Goal: Navigation & Orientation: Understand site structure

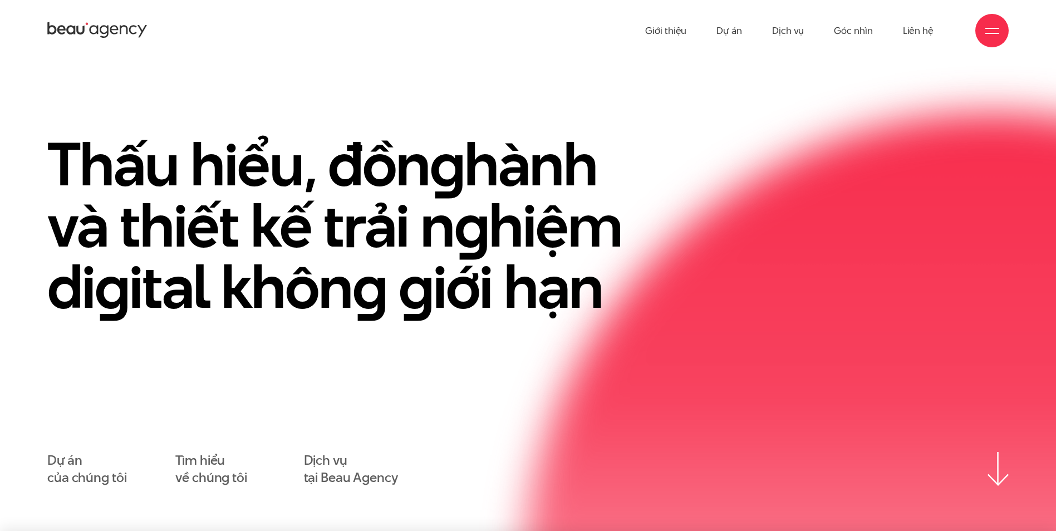
click at [988, 476] on img at bounding box center [998, 469] width 21 height 33
click at [671, 39] on link "Giới thiệu" at bounding box center [665, 30] width 41 height 61
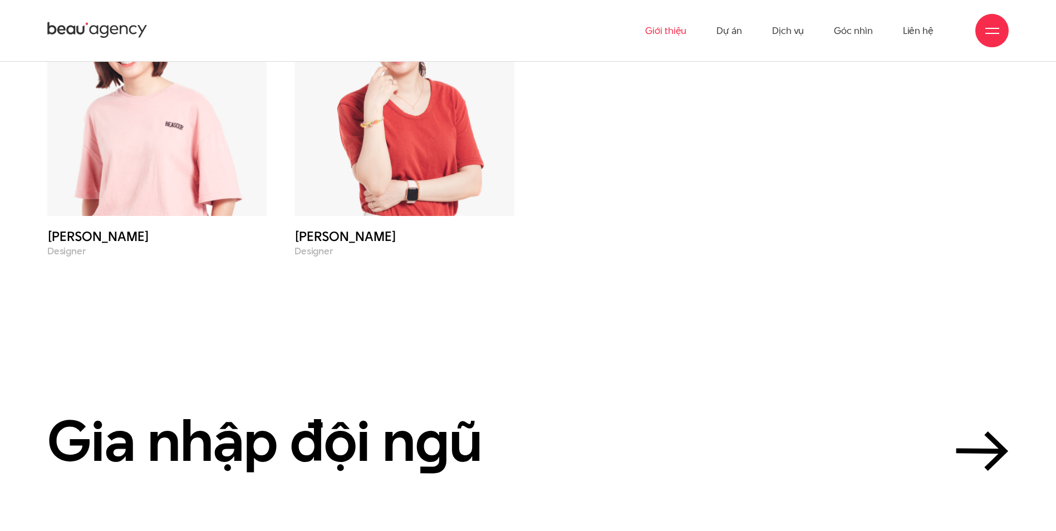
scroll to position [4872, 0]
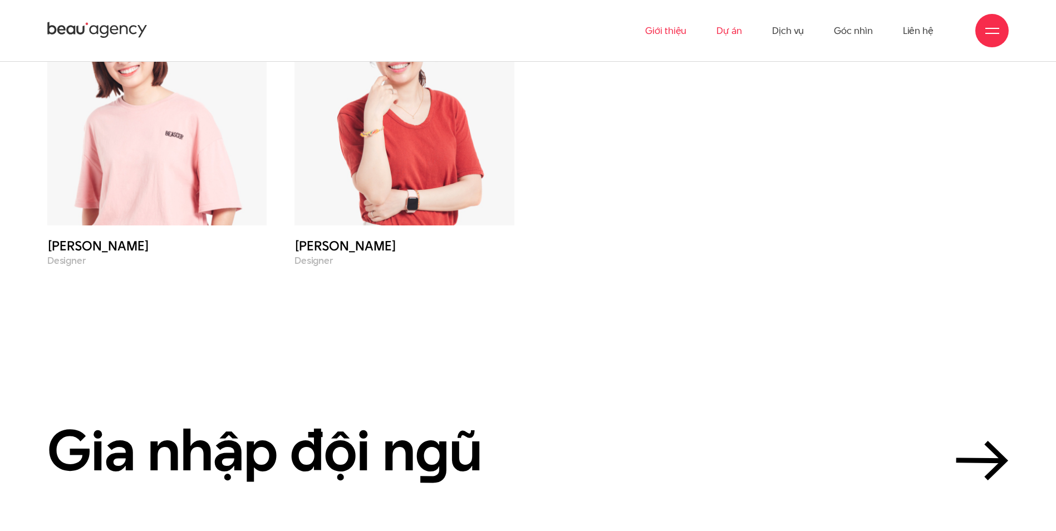
click at [736, 28] on link "Dự án" at bounding box center [730, 30] width 26 height 61
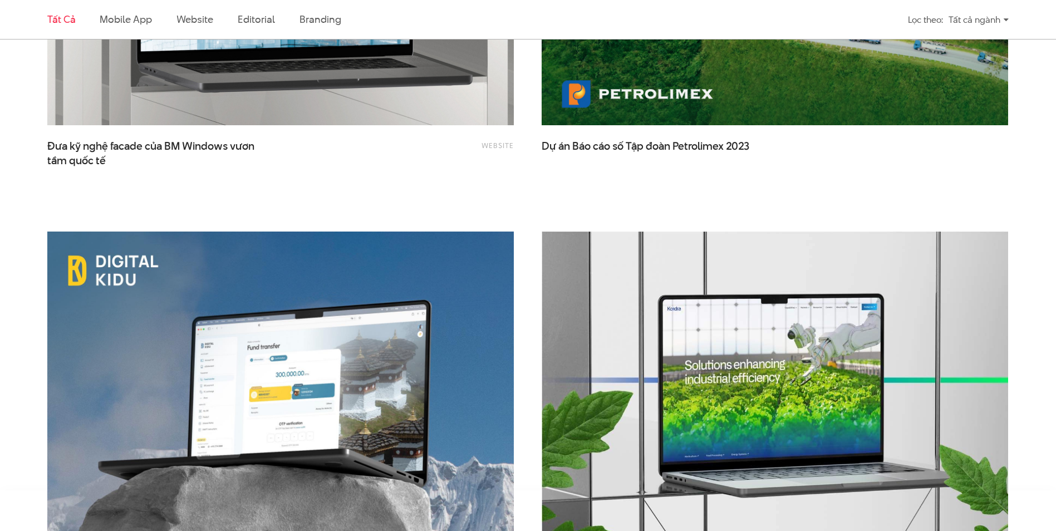
scroll to position [1920, 0]
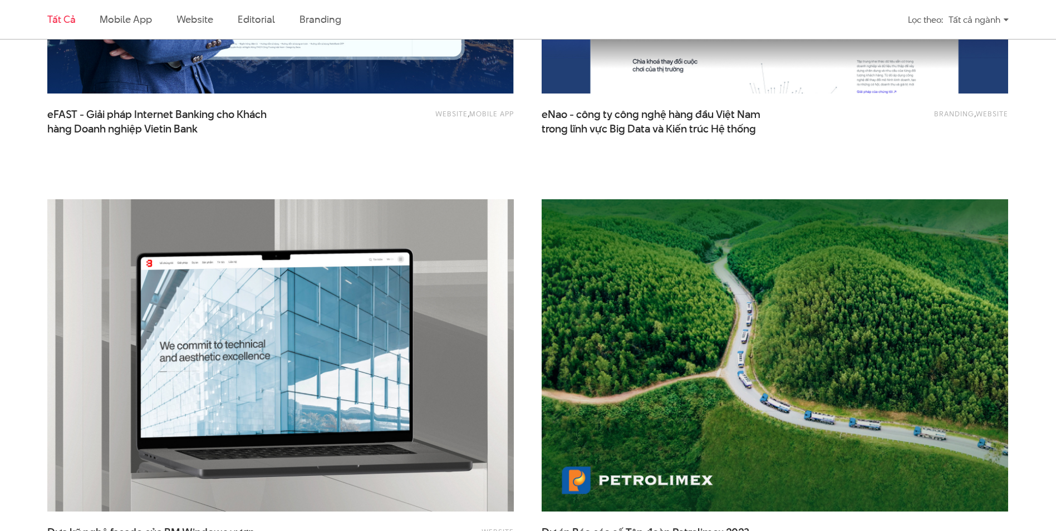
click at [979, 22] on div "Tất cả ngành" at bounding box center [979, 19] width 60 height 19
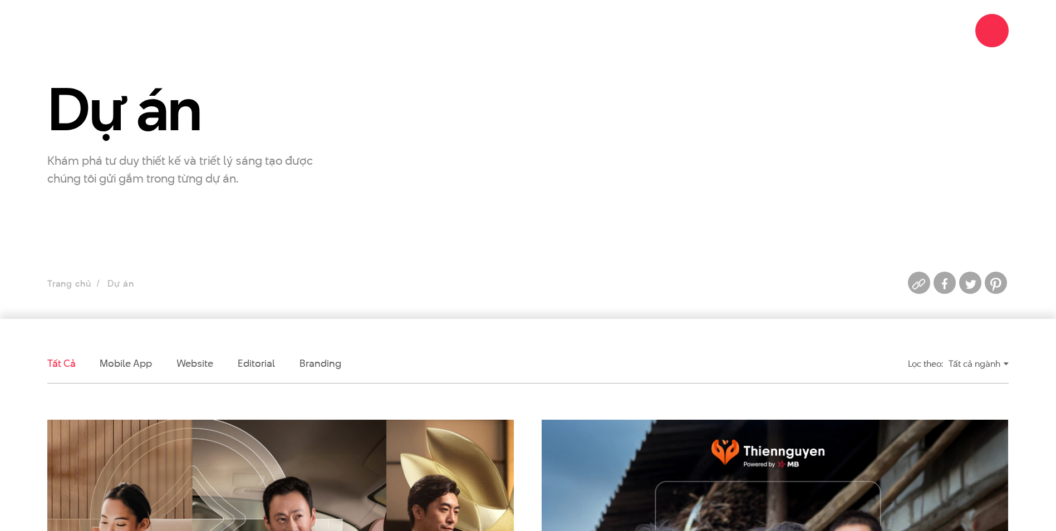
scroll to position [0, 0]
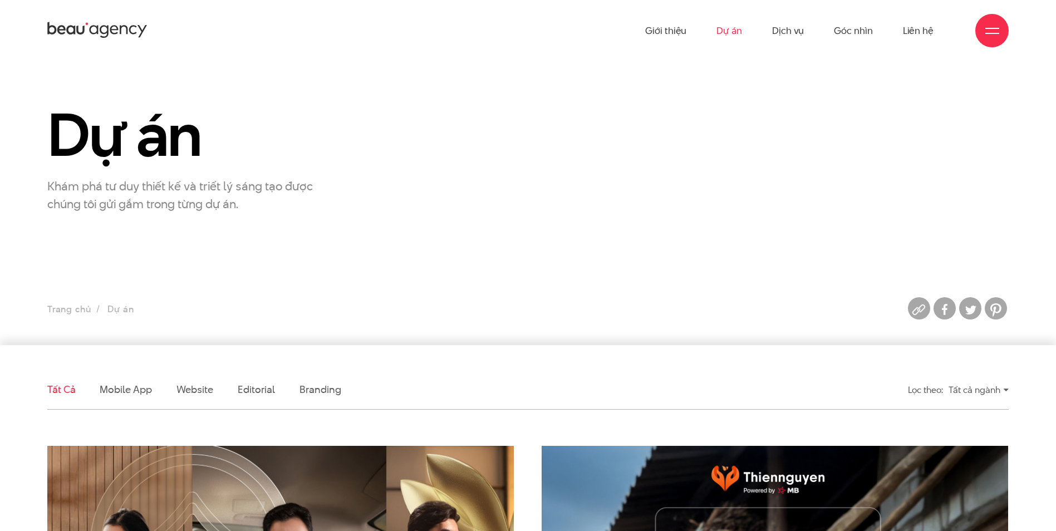
click at [967, 393] on div "Tất cả ngành" at bounding box center [979, 389] width 60 height 19
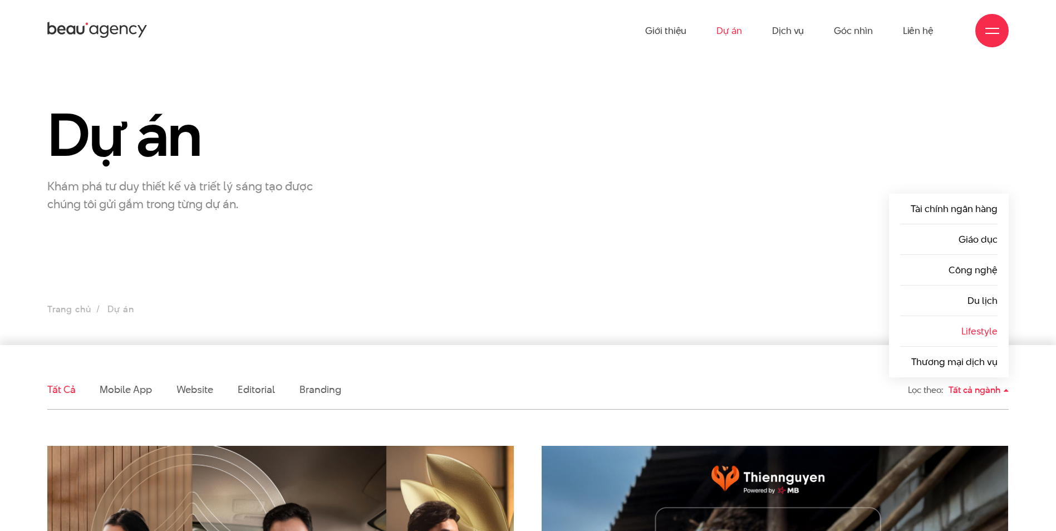
click at [974, 335] on link "Lifestyle" at bounding box center [980, 331] width 36 height 13
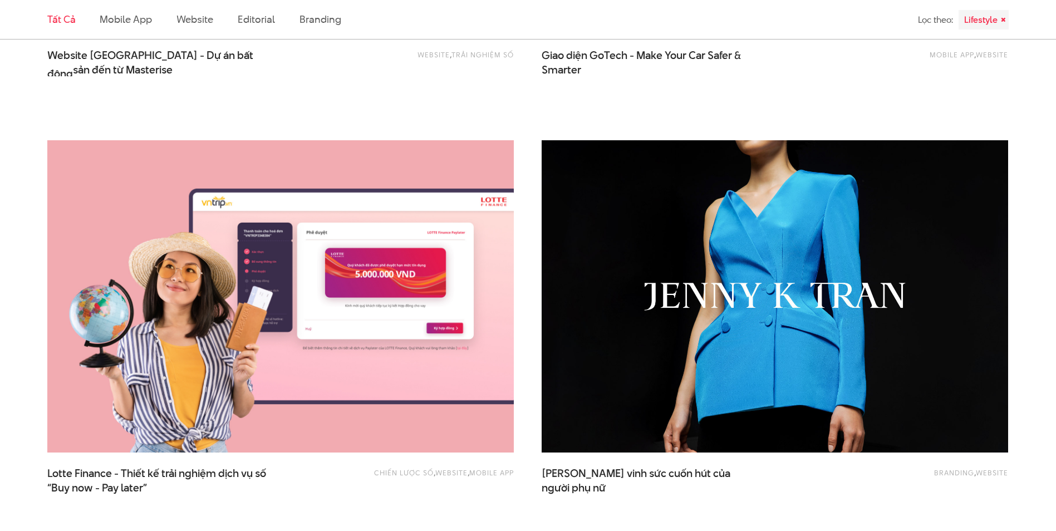
scroll to position [1169, 0]
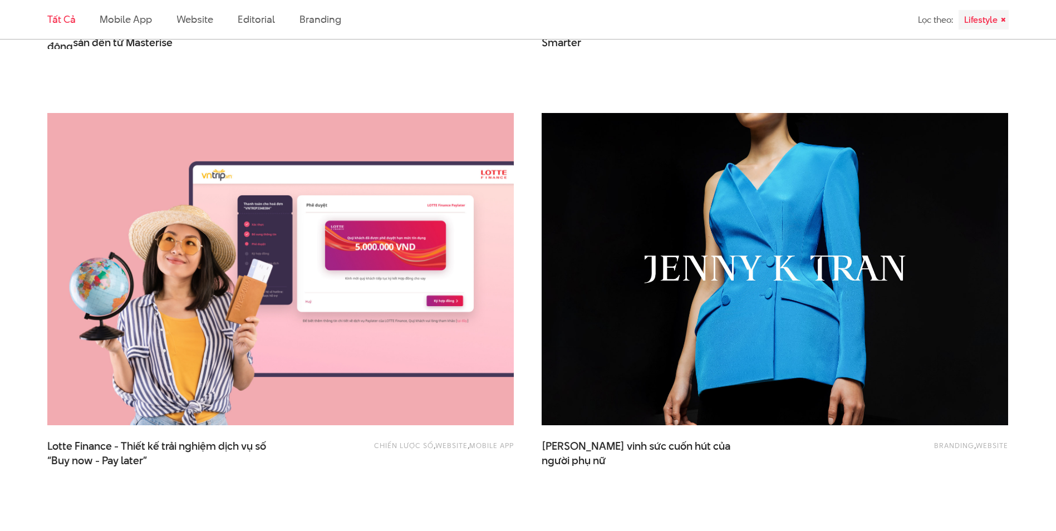
click at [696, 261] on img at bounding box center [774, 269] width 513 height 344
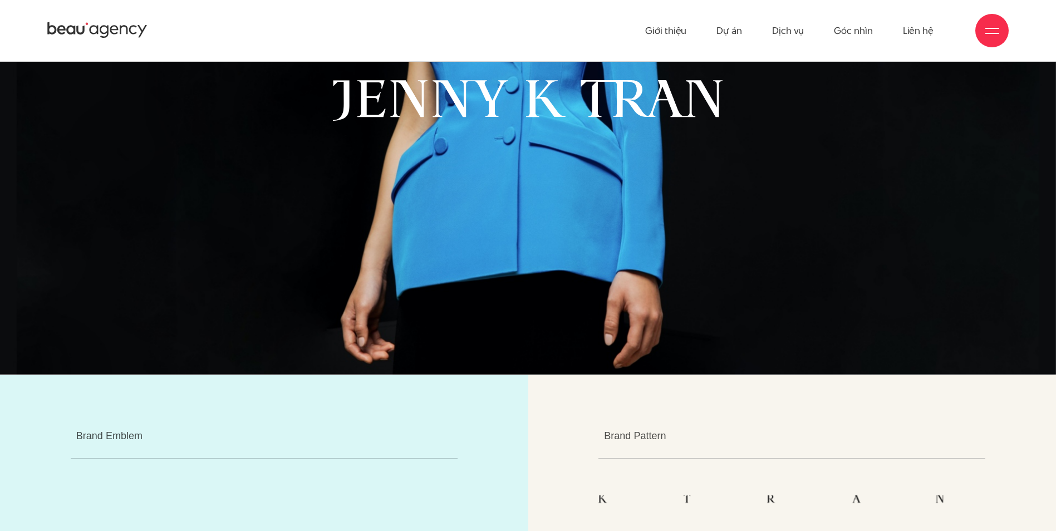
scroll to position [5012, 0]
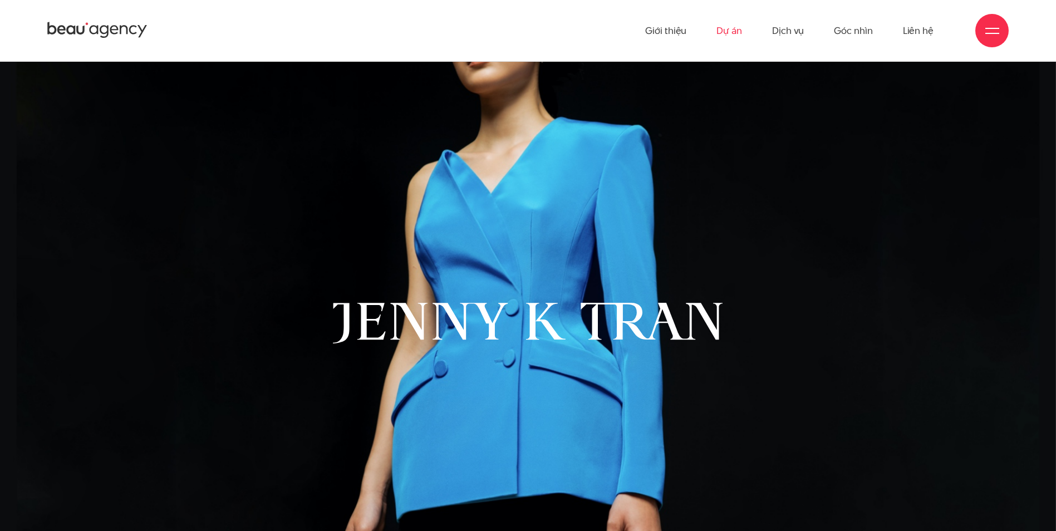
click at [742, 33] on link "Dự án" at bounding box center [730, 30] width 26 height 61
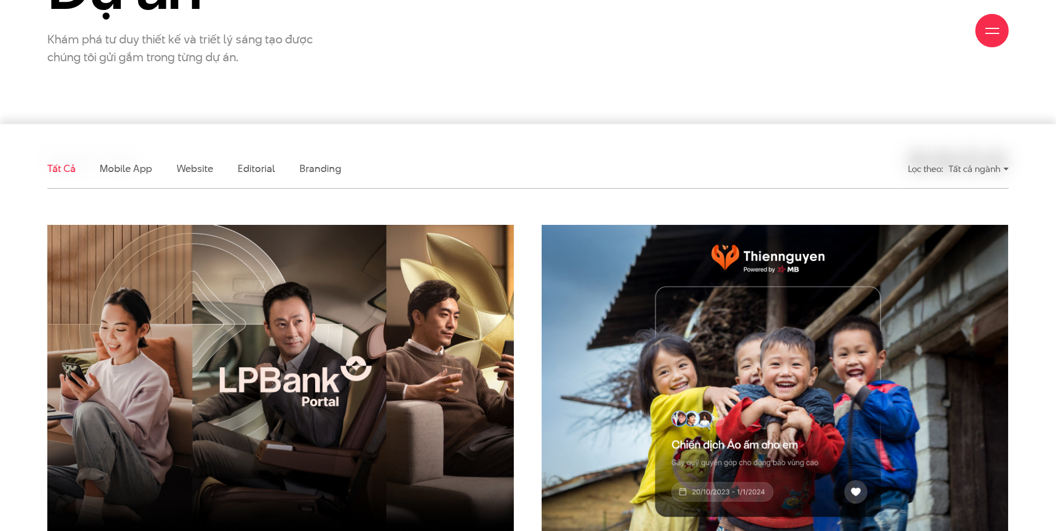
scroll to position [223, 0]
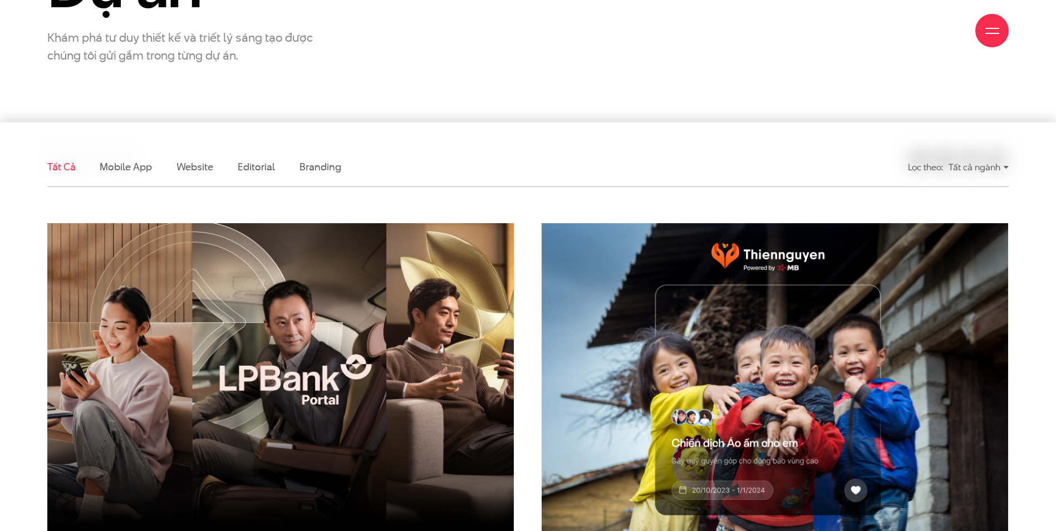
click at [978, 170] on div "Tất cả ngành" at bounding box center [979, 167] width 60 height 19
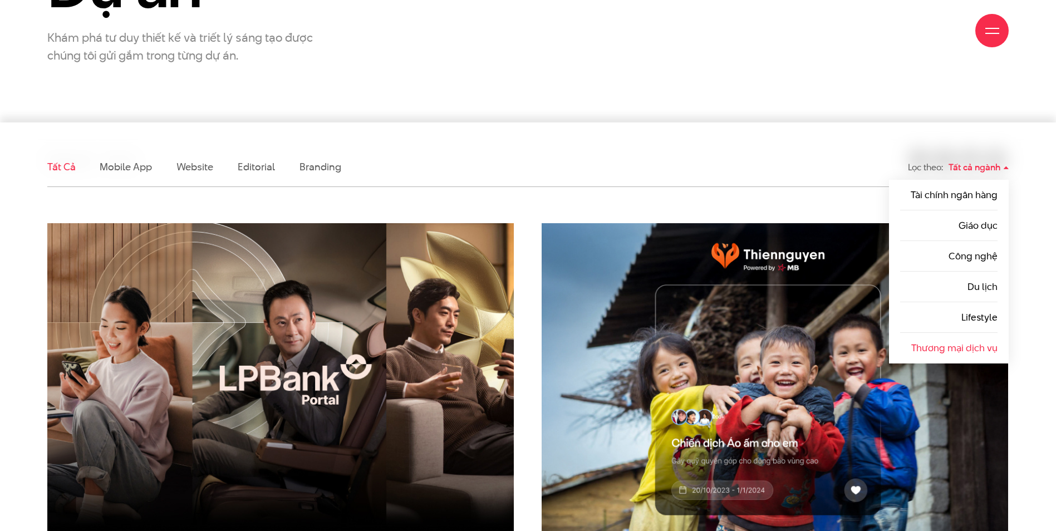
click at [943, 347] on link "Thương mại dịch vụ" at bounding box center [955, 347] width 86 height 13
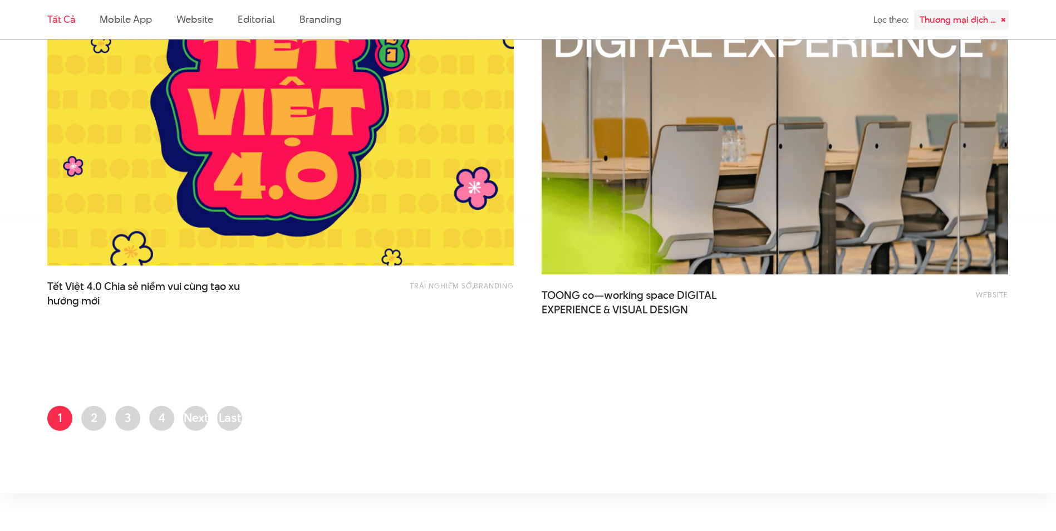
scroll to position [2617, 0]
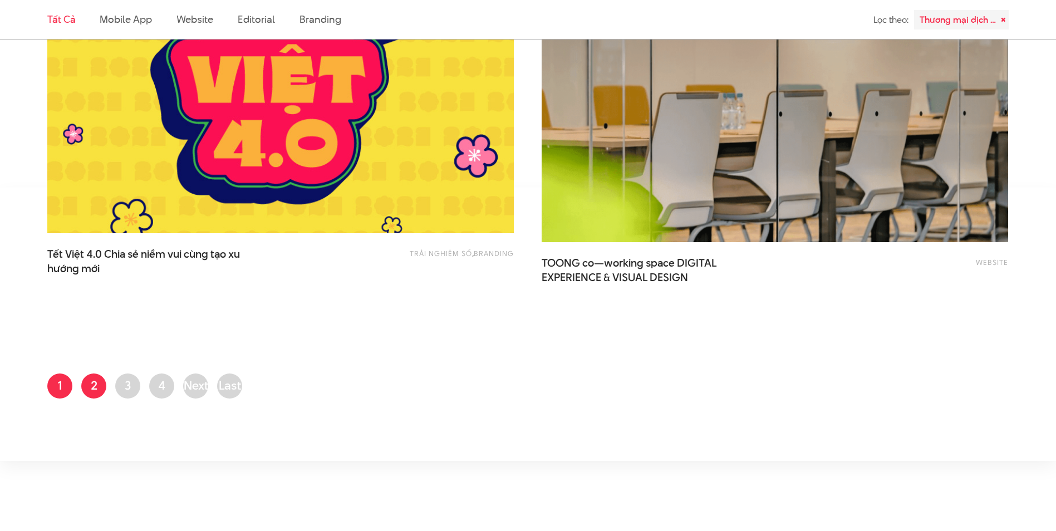
click at [88, 379] on link "Trang 2" at bounding box center [93, 386] width 25 height 25
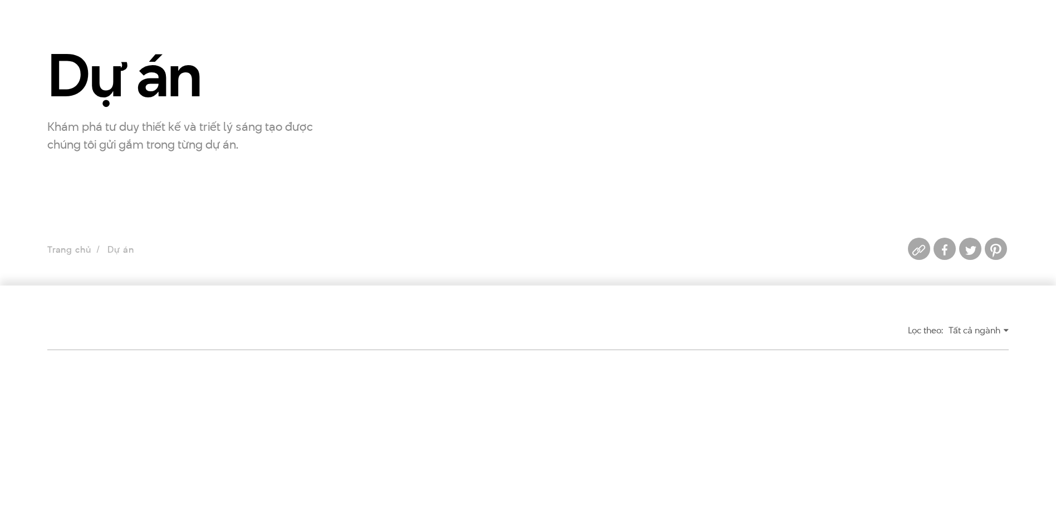
scroll to position [0, 0]
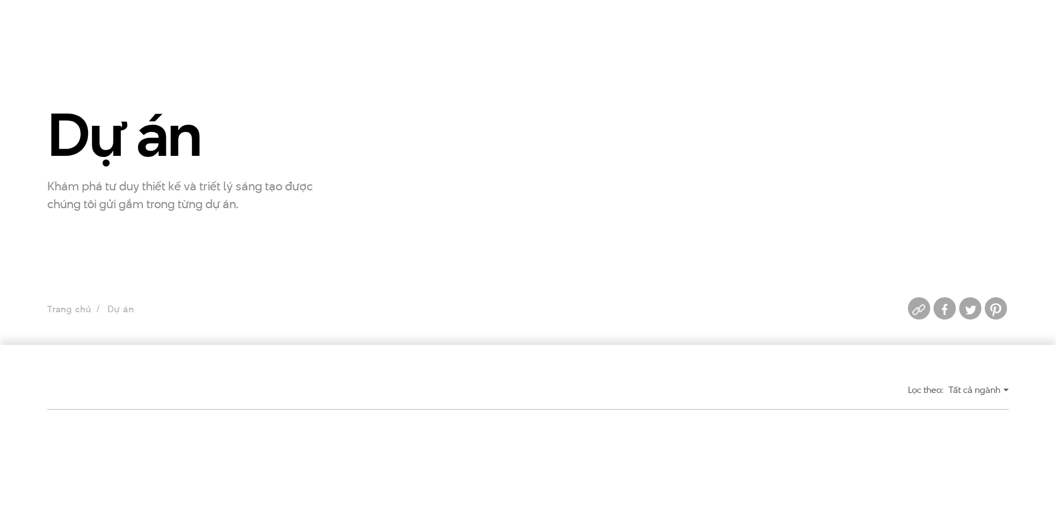
click at [952, 391] on div "Tất cả ngành" at bounding box center [979, 389] width 60 height 19
click at [973, 390] on div "Tất cả ngành" at bounding box center [979, 389] width 60 height 19
click at [1005, 390] on div "Tất cả ngành" at bounding box center [979, 389] width 60 height 19
click at [923, 310] on img at bounding box center [919, 309] width 22 height 22
click at [1004, 306] on img at bounding box center [996, 309] width 22 height 22
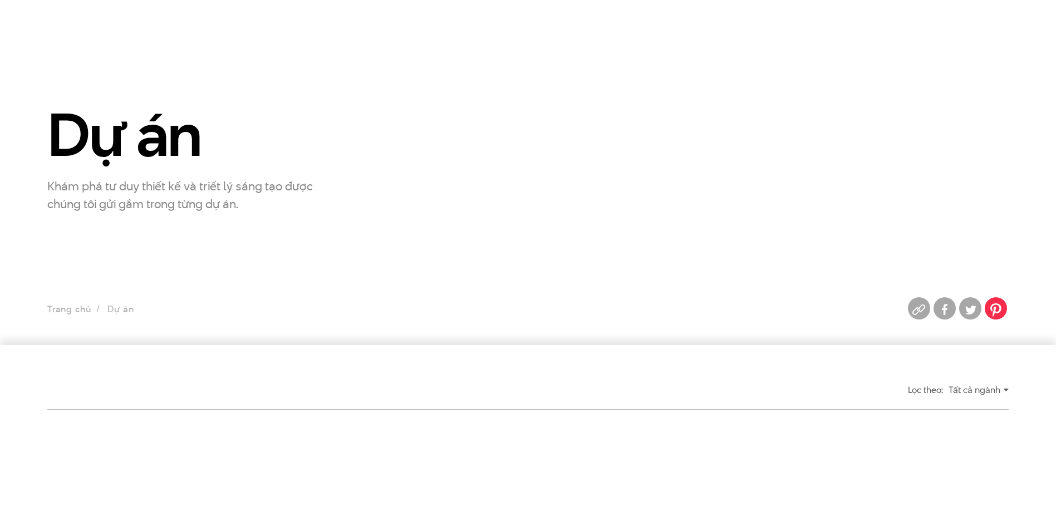
click at [997, 308] on img at bounding box center [996, 309] width 22 height 22
click at [952, 310] on img at bounding box center [945, 309] width 22 height 22
click at [69, 309] on link "Trang chủ" at bounding box center [68, 309] width 43 height 13
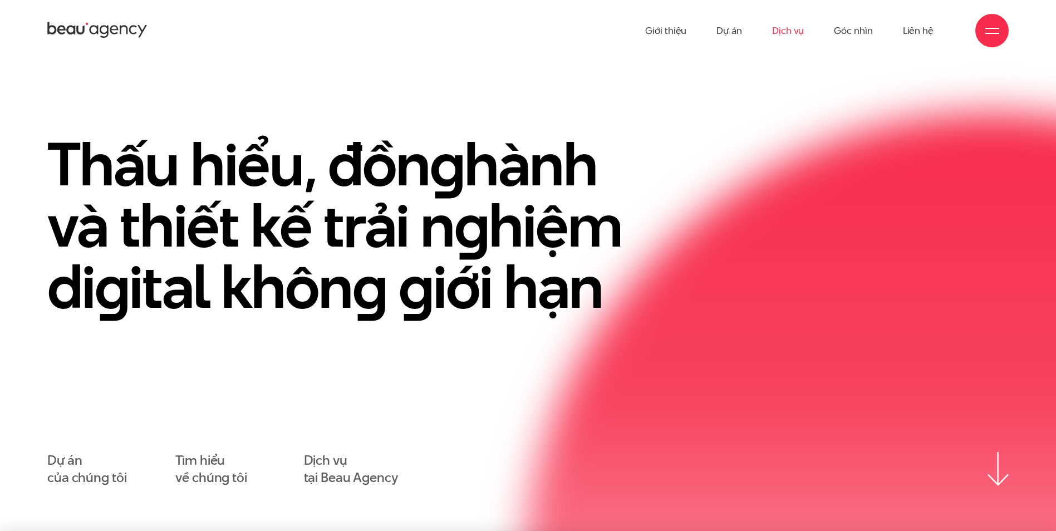
click at [784, 33] on link "Dịch vụ" at bounding box center [788, 30] width 32 height 61
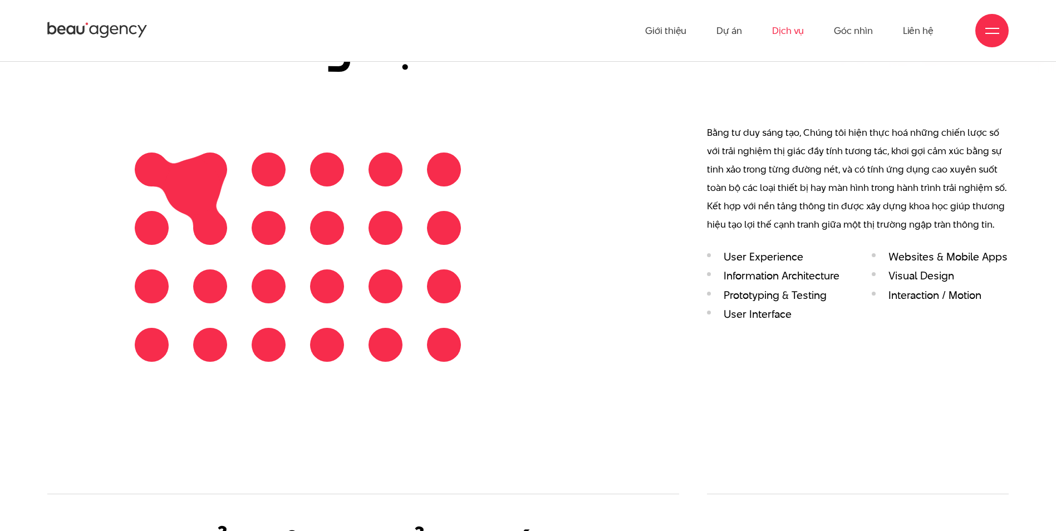
scroll to position [1503, 0]
click at [867, 31] on link "Góc nhìn" at bounding box center [853, 30] width 38 height 61
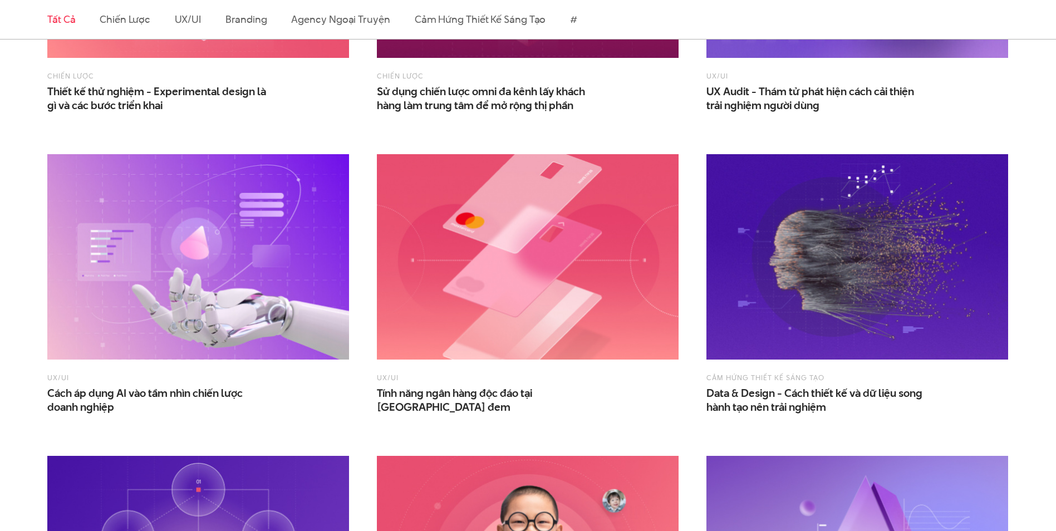
scroll to position [1671, 0]
